Goal: Task Accomplishment & Management: Complete application form

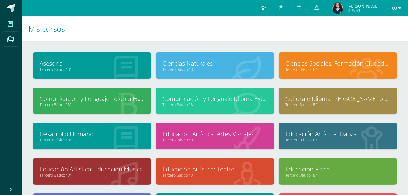
click at [266, 6] on icon at bounding box center [263, 7] width 5 height 5
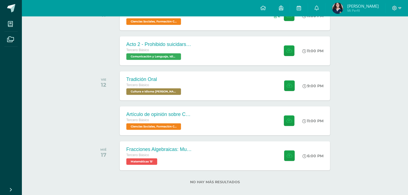
scroll to position [113, 0]
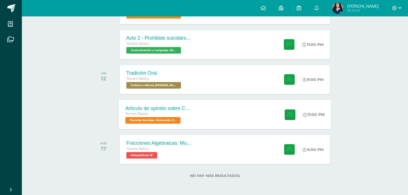
click at [200, 116] on div "Artículo de opinión sobre Conflicto Armado Interno Tercero Básico Ciencias Soci…" at bounding box center [225, 114] width 213 height 29
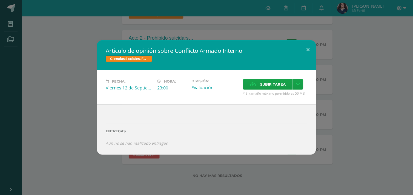
click at [193, 166] on div "Artículo de opinión sobre Conflicto Armado Interno Ciencias Sociales, Formación…" at bounding box center [206, 97] width 413 height 195
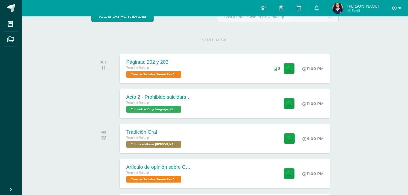
scroll to position [56, 0]
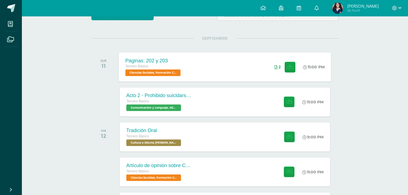
click at [235, 67] on div "Páginas: 202 y 203 Tercero Básico Ciencias Sociales, Formación Ciudadana e Inte…" at bounding box center [225, 66] width 213 height 29
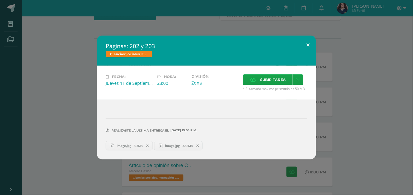
click at [307, 39] on button at bounding box center [308, 45] width 16 height 19
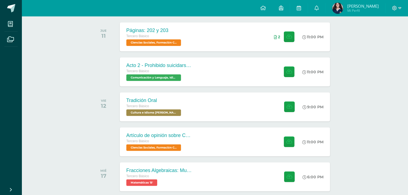
scroll to position [98, 0]
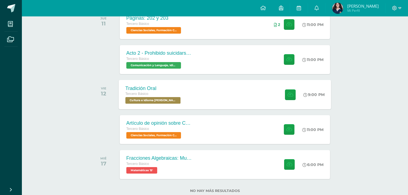
click at [213, 106] on div "Tradición Oral Tercero Básico Cultura e Idioma Maya Garífuna o Xinca 'B' 9:00 P…" at bounding box center [225, 94] width 213 height 29
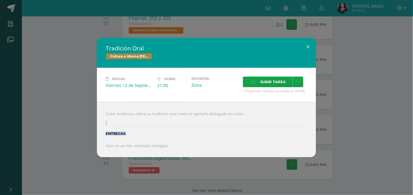
drag, startPoint x: 154, startPoint y: 119, endPoint x: 231, endPoint y: 132, distance: 77.8
click at [231, 132] on div "Subir evidencia sobre su tradición oral como el ejemplo dialogado en clase Entr…" at bounding box center [206, 129] width 219 height 55
drag, startPoint x: 231, startPoint y: 132, endPoint x: 221, endPoint y: 125, distance: 12.2
click at [221, 125] on div "Entregas" at bounding box center [206, 132] width 201 height 22
click at [278, 83] on span "Subir tarea" at bounding box center [272, 82] width 25 height 10
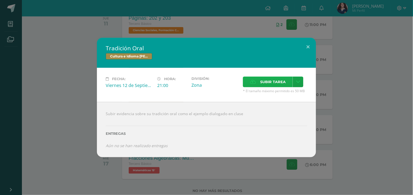
click at [0, 0] on input "Subir tarea" at bounding box center [0, 0] width 0 height 0
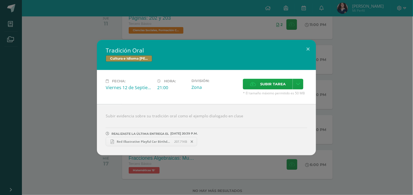
click at [156, 141] on span "Red Illustrative Playful Car Birthdar Invitation.pdf" at bounding box center [144, 142] width 60 height 4
click at [309, 49] on button at bounding box center [308, 49] width 16 height 19
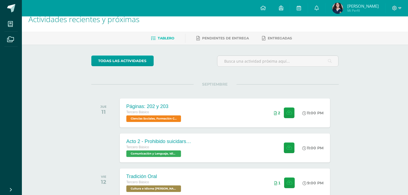
scroll to position [7, 0]
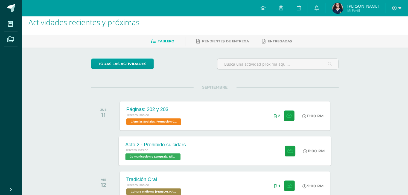
click at [181, 151] on div "Tercero Básico" at bounding box center [158, 151] width 66 height 6
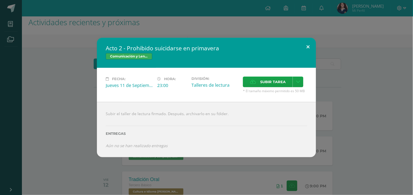
click at [311, 50] on button at bounding box center [308, 47] width 16 height 19
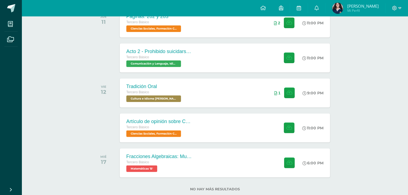
scroll to position [113, 0]
